Goal: Check status: Check status

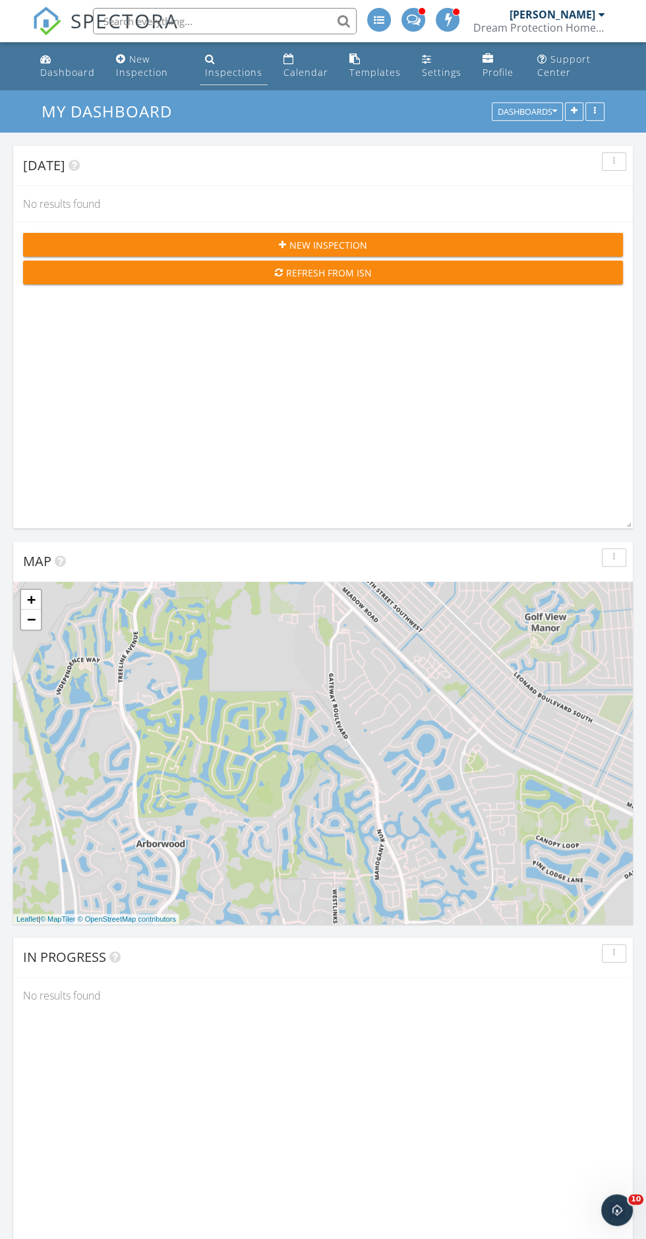
click at [236, 59] on link "Inspections" at bounding box center [234, 66] width 68 height 38
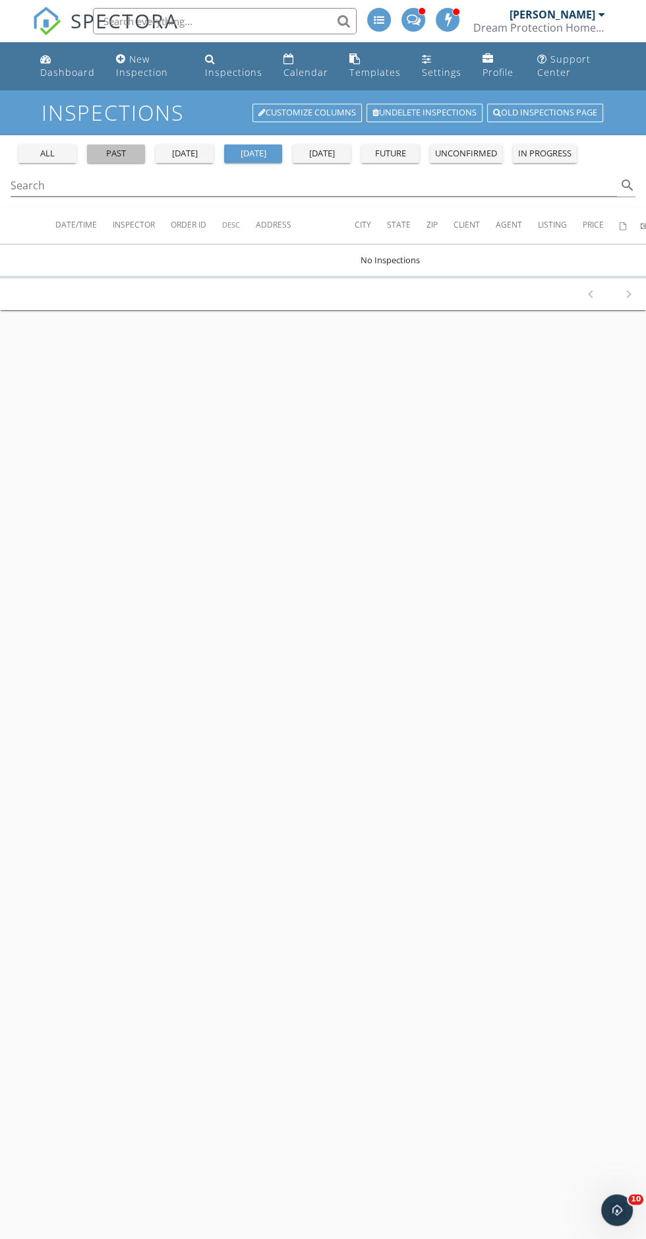
click at [113, 150] on div "past" at bounding box center [115, 153] width 47 height 13
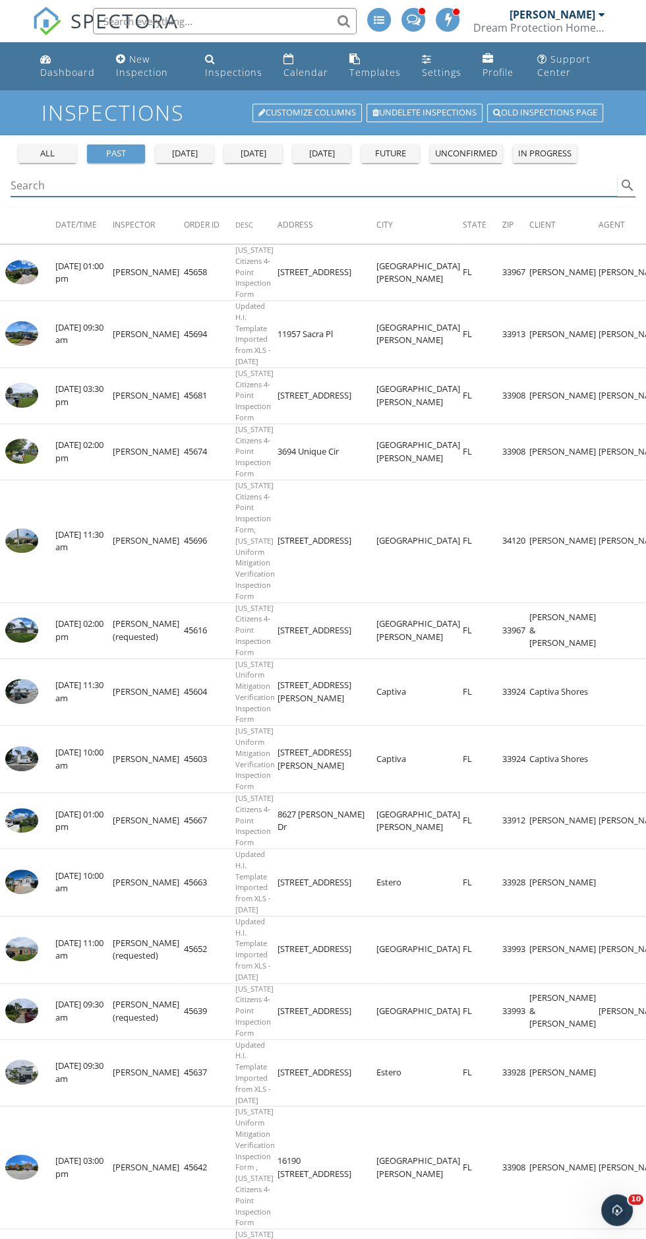
click at [609, 185] on input "Search" at bounding box center [314, 186] width 607 height 22
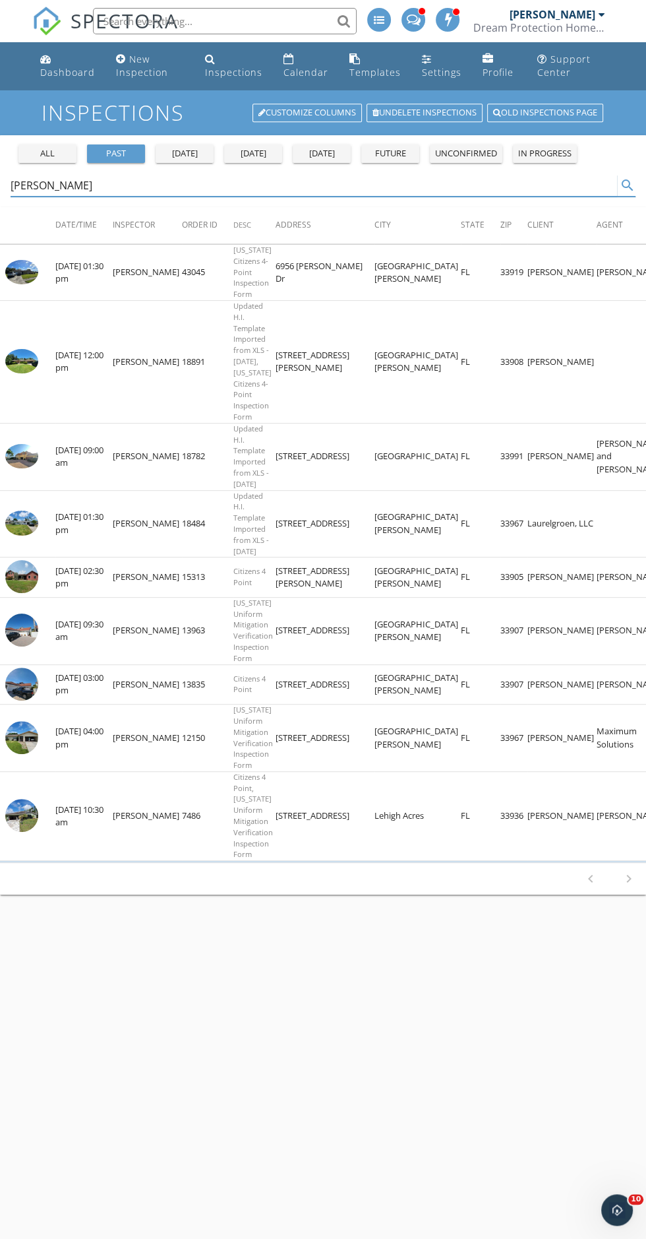
type input "[PERSON_NAME]"
click at [39, 158] on div "all" at bounding box center [47, 153] width 47 height 13
